Goal: Information Seeking & Learning: Learn about a topic

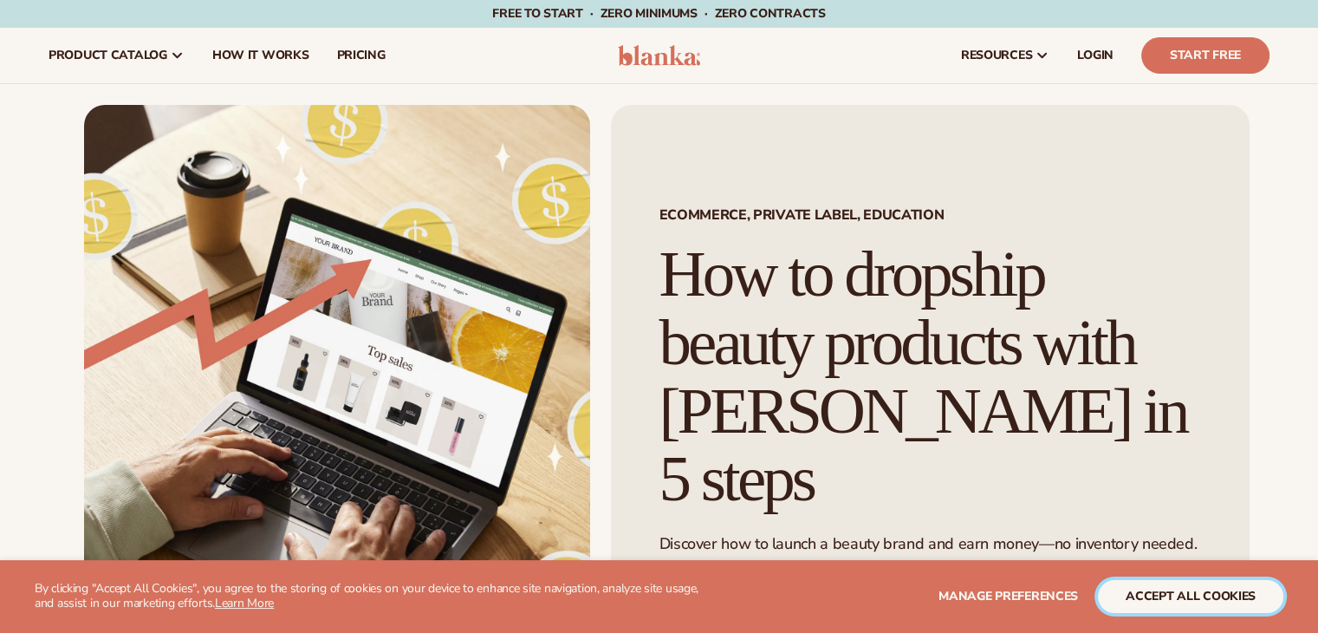
click at [1154, 587] on button "accept all cookies" at bounding box center [1190, 596] width 185 height 33
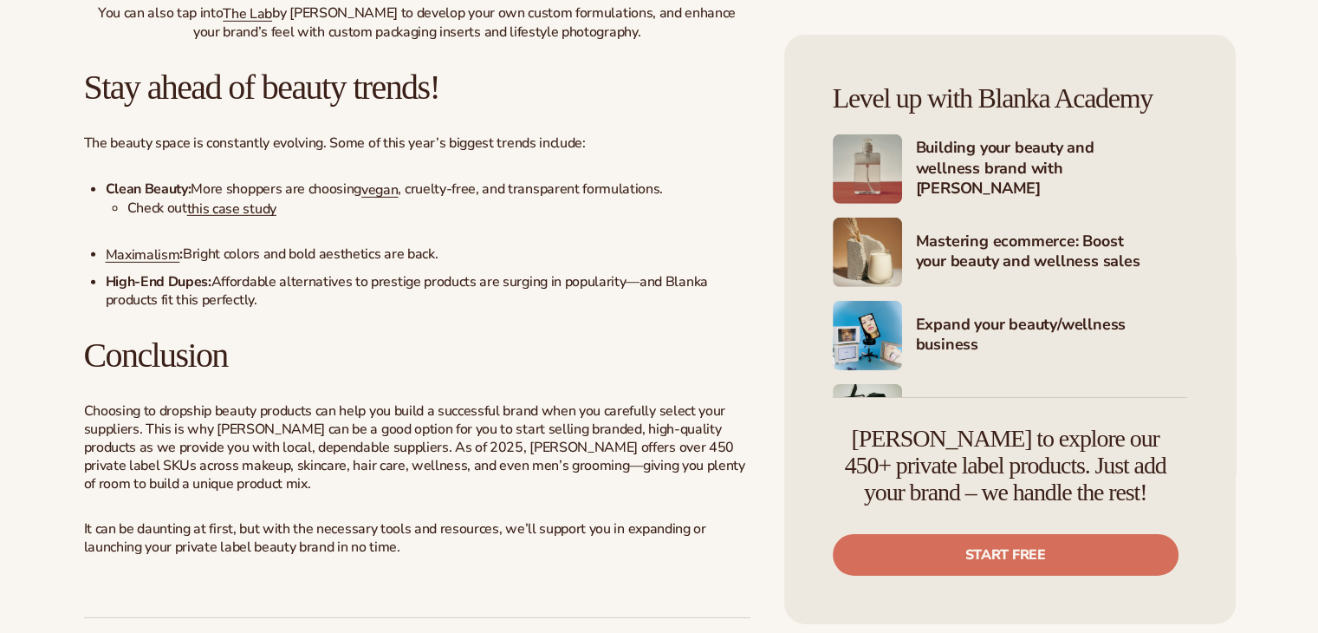
scroll to position [6152, 0]
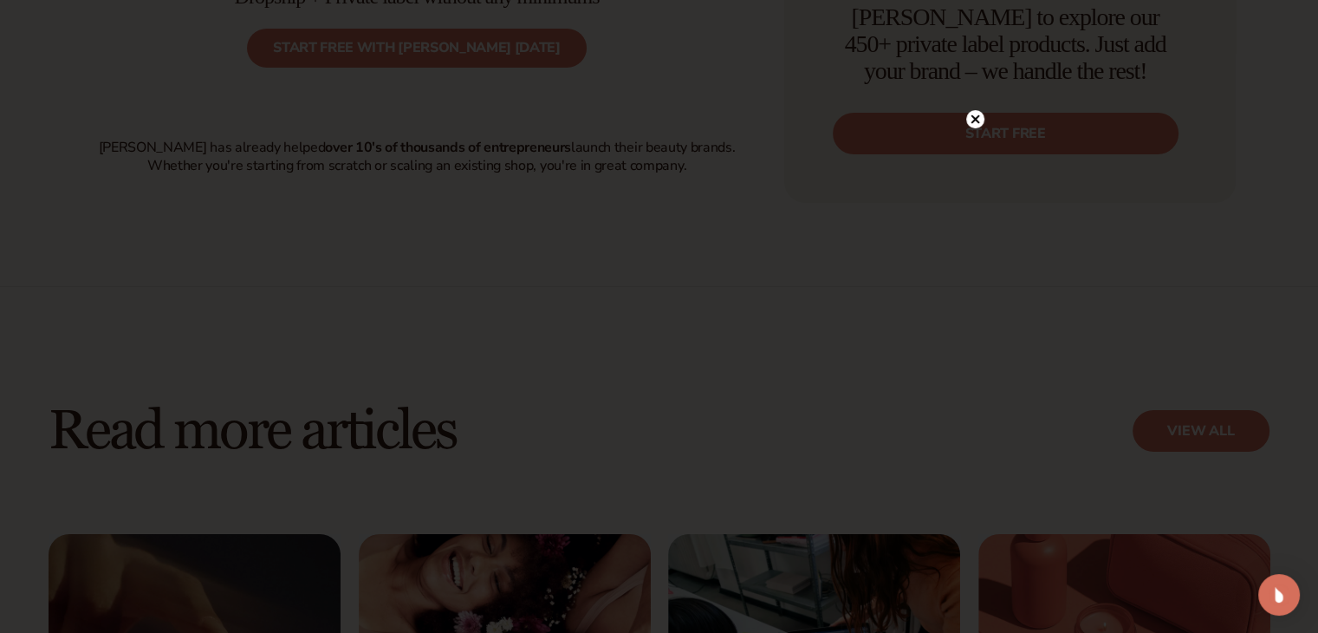
click at [974, 118] on icon at bounding box center [974, 118] width 9 height 9
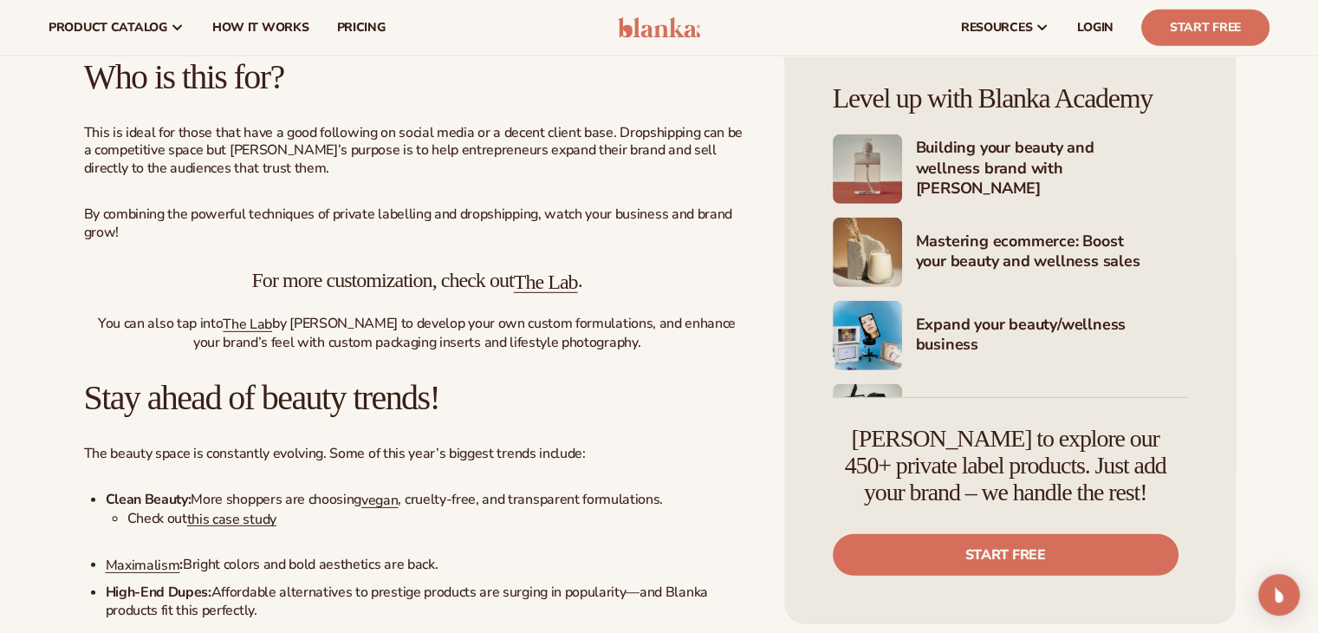
scroll to position [4939, 0]
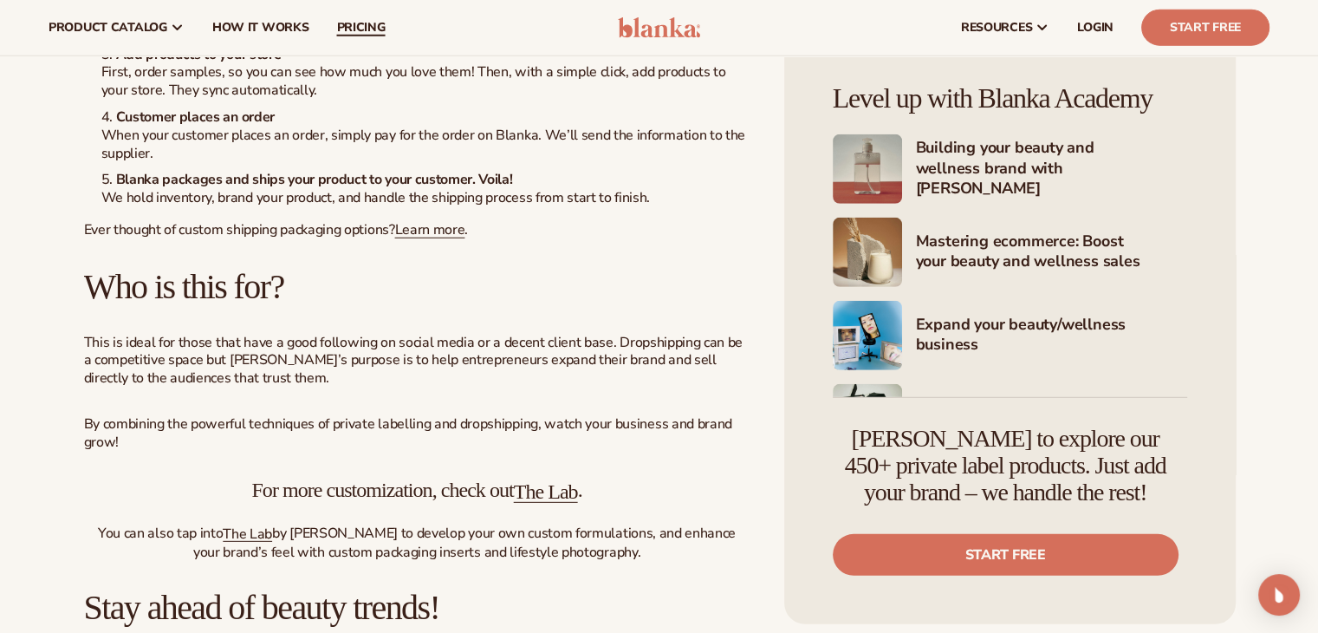
click at [364, 39] on link "pricing" at bounding box center [360, 27] width 76 height 55
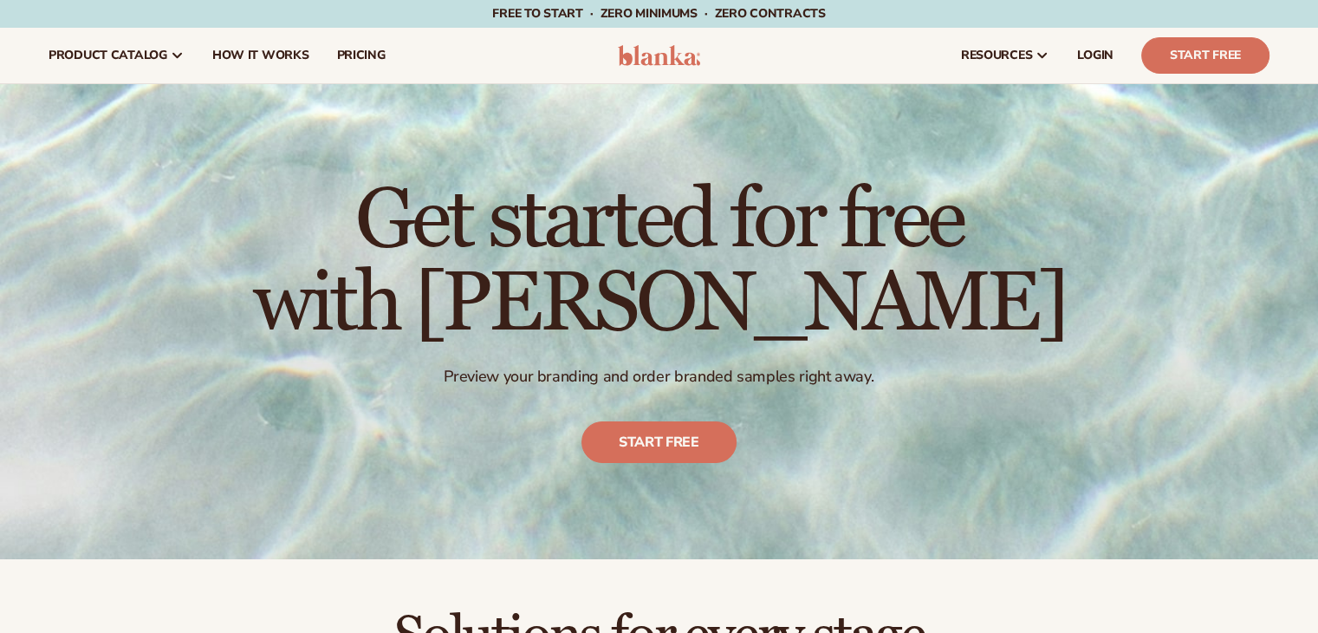
scroll to position [520, 0]
